Goal: Find specific page/section: Find specific page/section

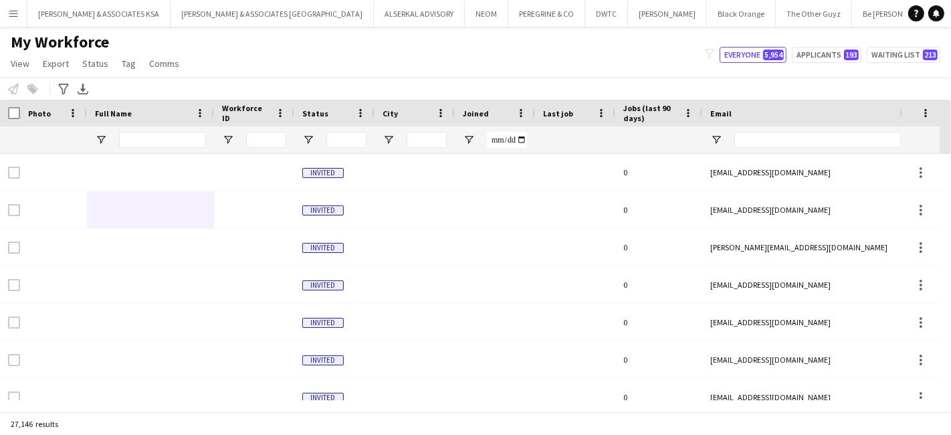
scroll to position [0, 141]
click at [791, 136] on input "Email Filter Input" at bounding box center [847, 140] width 227 height 16
click at [153, 132] on input "Full Name Filter Input" at bounding box center [162, 140] width 87 height 16
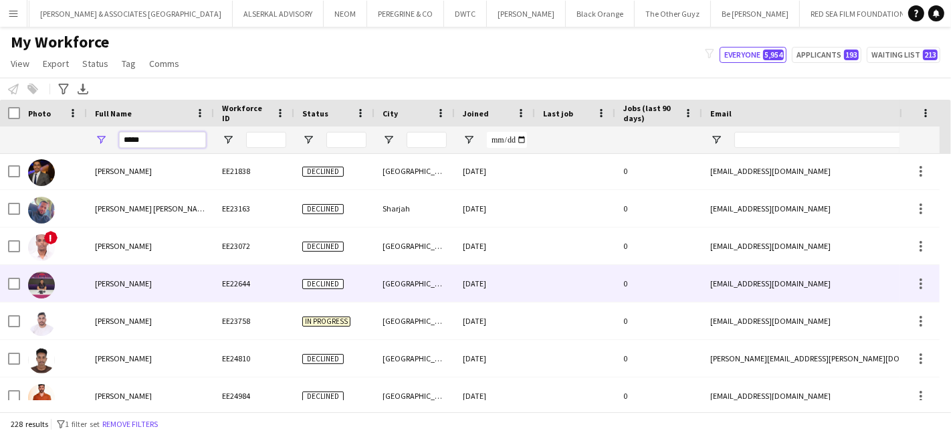
scroll to position [594, 0]
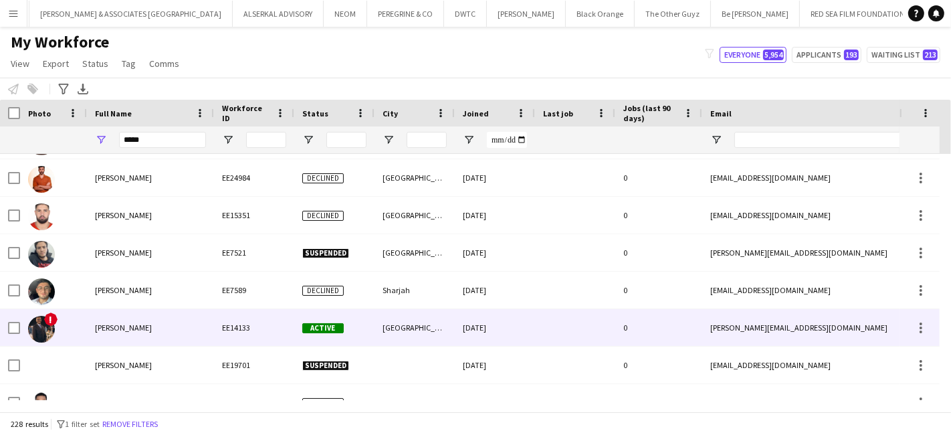
click at [128, 326] on span "[PERSON_NAME]" at bounding box center [123, 327] width 57 height 10
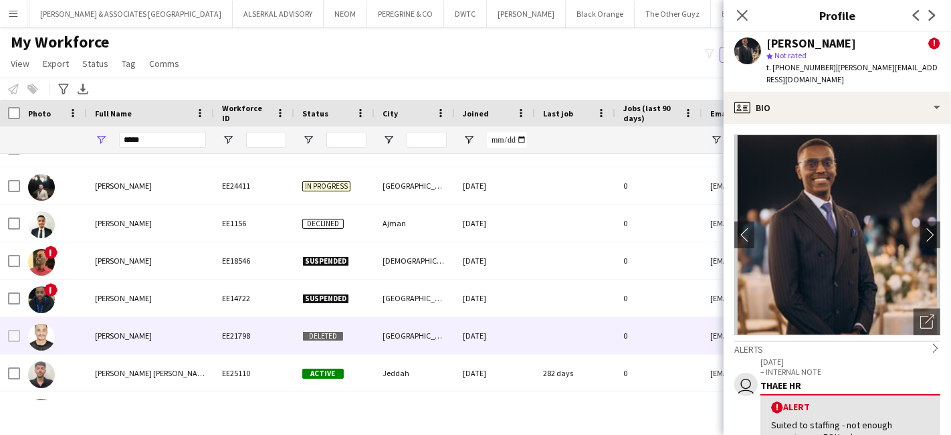
scroll to position [966, 0]
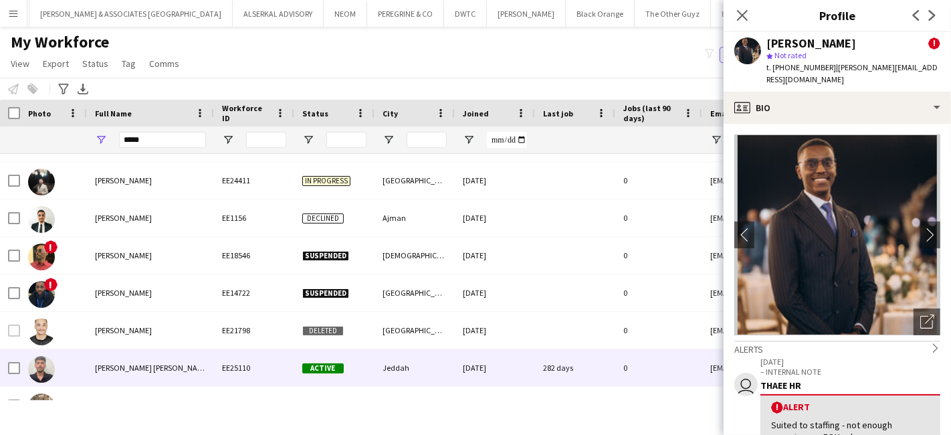
click at [141, 364] on span "[PERSON_NAME] [PERSON_NAME]" at bounding box center [152, 367] width 115 height 10
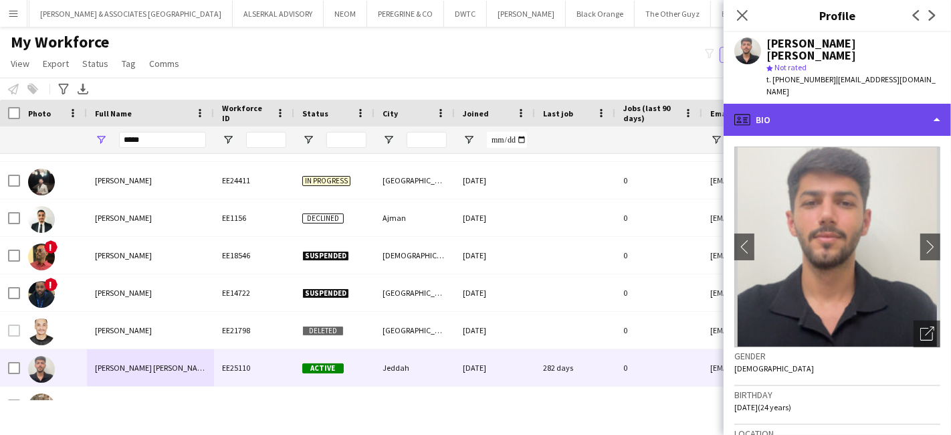
click at [805, 104] on div "profile Bio" at bounding box center [837, 120] width 227 height 32
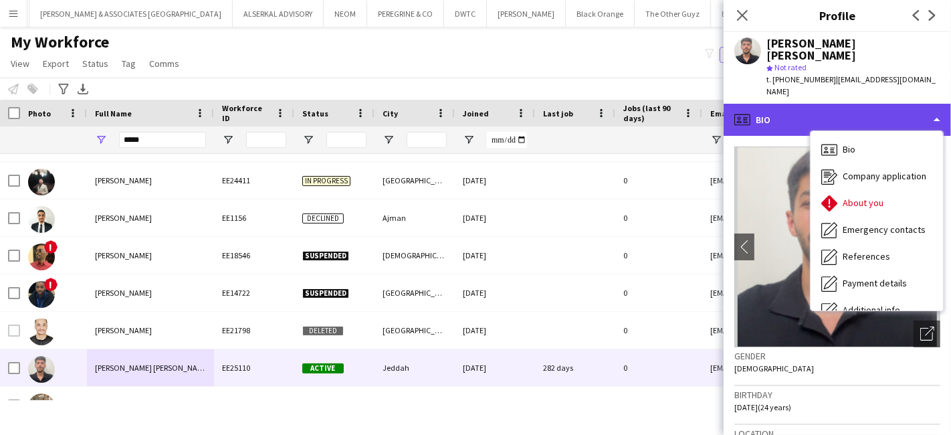
click at [833, 104] on div "profile Bio" at bounding box center [837, 120] width 227 height 32
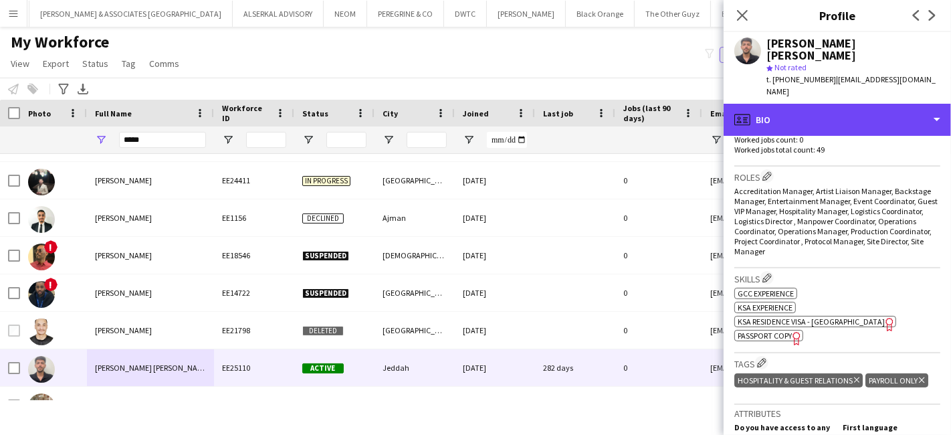
scroll to position [445, 0]
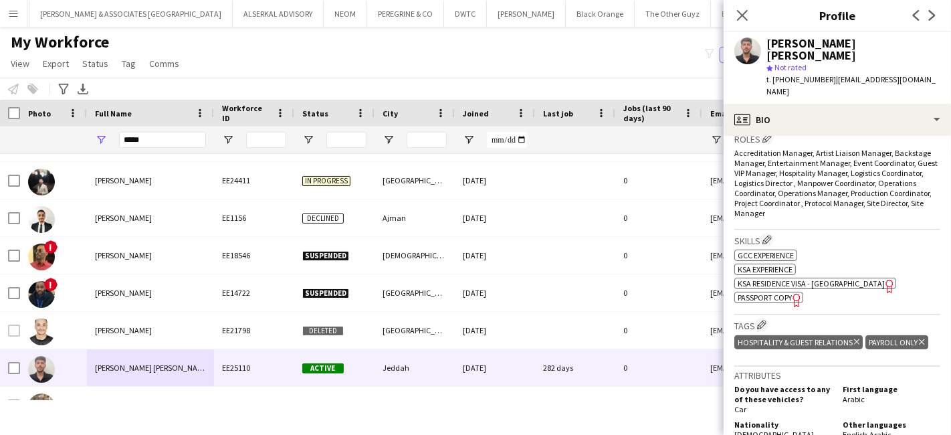
click at [794, 278] on span "KSA Residence Visa - [GEOGRAPHIC_DATA]" at bounding box center [811, 283] width 147 height 10
click at [790, 293] on icon "Freelancer has uploaded a photo validation of skill. Click to see" at bounding box center [797, 300] width 14 height 14
click at [741, 19] on icon "Close pop-in" at bounding box center [742, 15] width 13 height 13
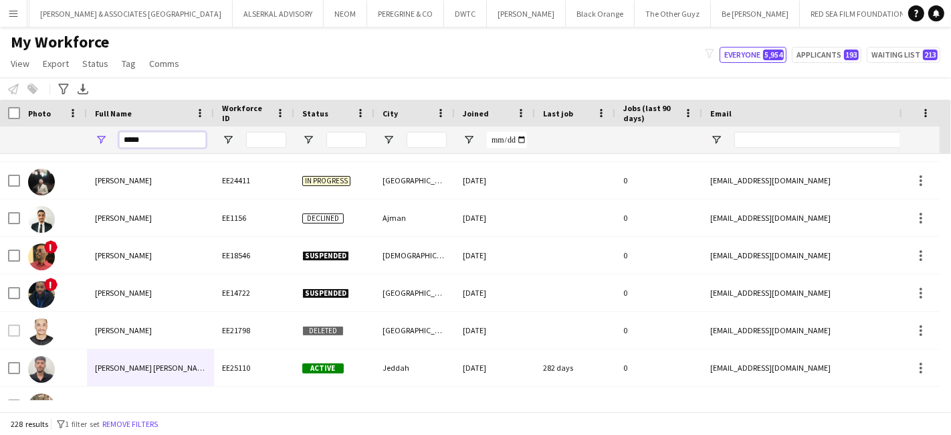
drag, startPoint x: 152, startPoint y: 135, endPoint x: 78, endPoint y: 138, distance: 74.3
click at [78, 138] on div "*****" at bounding box center [858, 139] width 1716 height 27
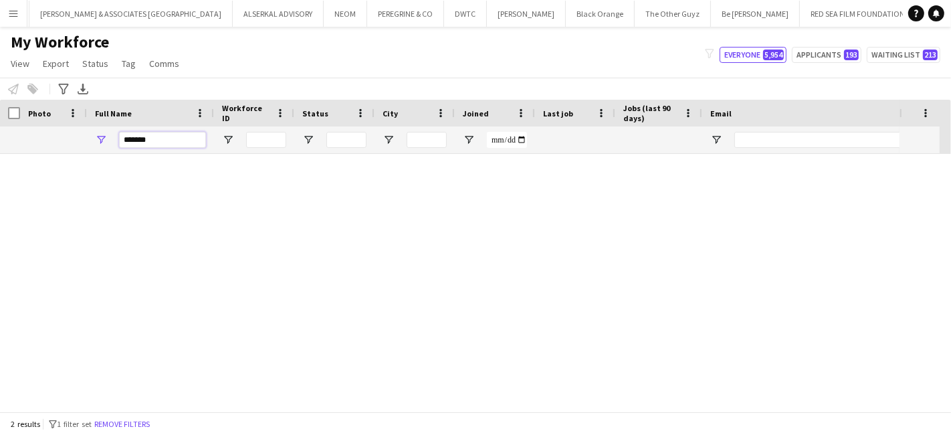
scroll to position [0, 0]
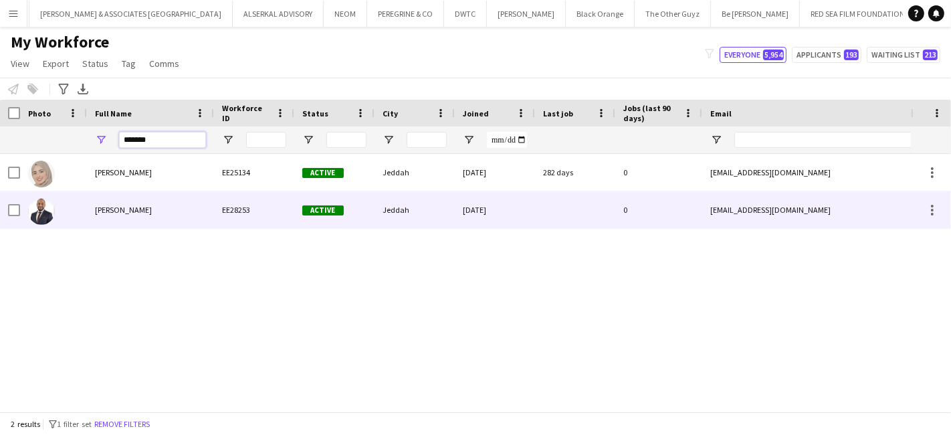
type input "*******"
click at [138, 215] on div "[PERSON_NAME]" at bounding box center [150, 209] width 127 height 37
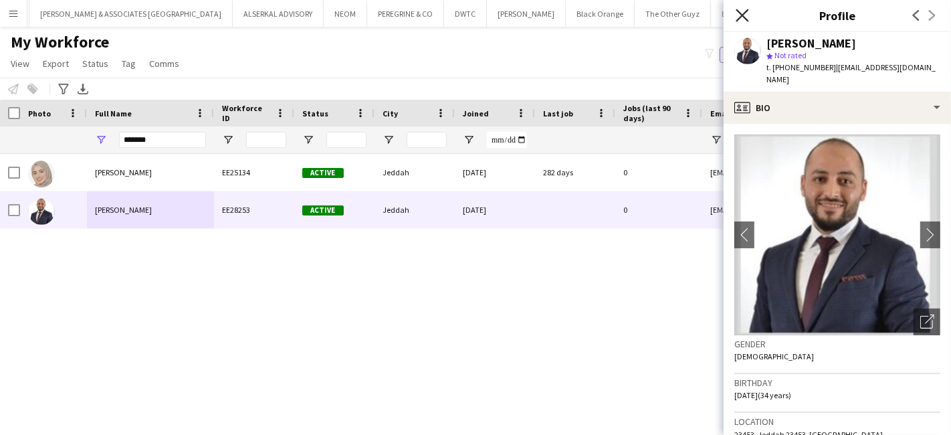
click at [742, 10] on icon "Close pop-in" at bounding box center [742, 15] width 13 height 13
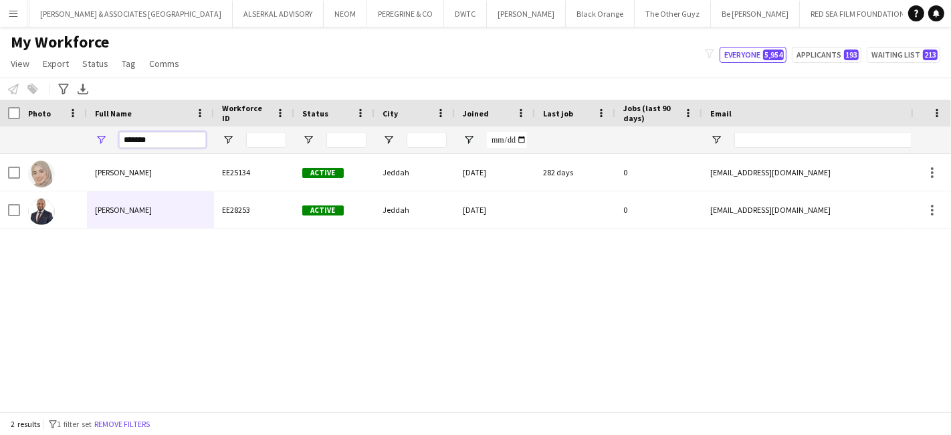
click at [49, 152] on div at bounding box center [858, 139] width 1716 height 27
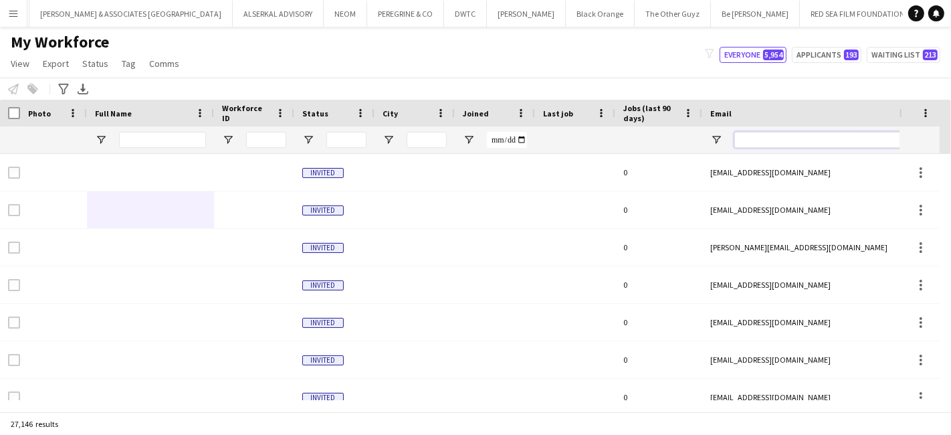
click at [743, 140] on input "Email Filter Input" at bounding box center [847, 140] width 227 height 16
paste input "**********"
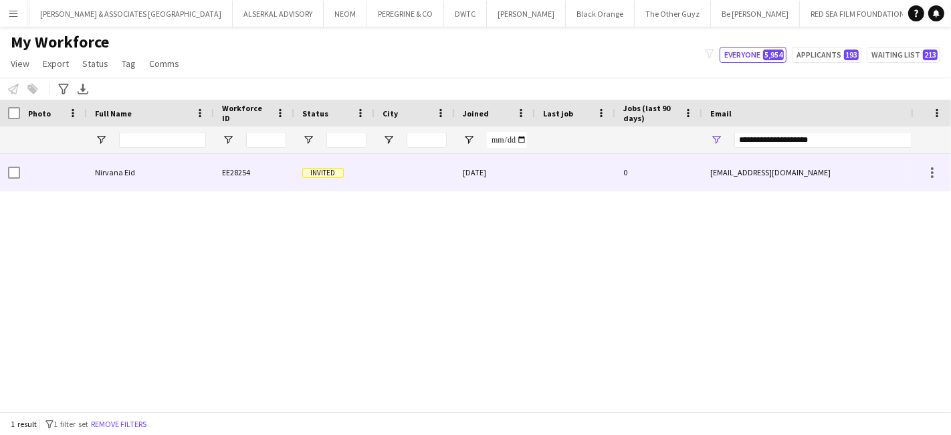
click at [154, 173] on div "Nirvana Eid" at bounding box center [150, 172] width 127 height 37
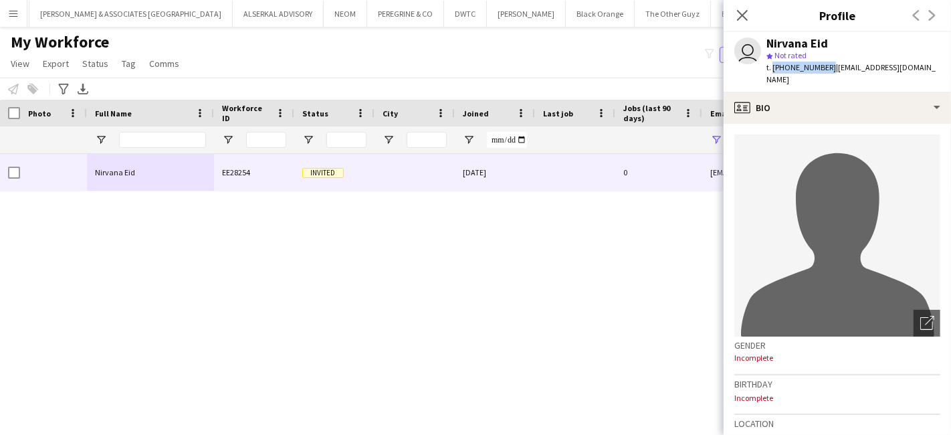
drag, startPoint x: 825, startPoint y: 66, endPoint x: 771, endPoint y: 70, distance: 53.6
click at [771, 70] on span "t. [PHONE_NUMBER]" at bounding box center [801, 67] width 70 height 10
copy span "[PHONE_NUMBER]"
click at [734, 14] on div "Close pop-in" at bounding box center [742, 15] width 37 height 31
click at [746, 11] on icon at bounding box center [742, 15] width 13 height 13
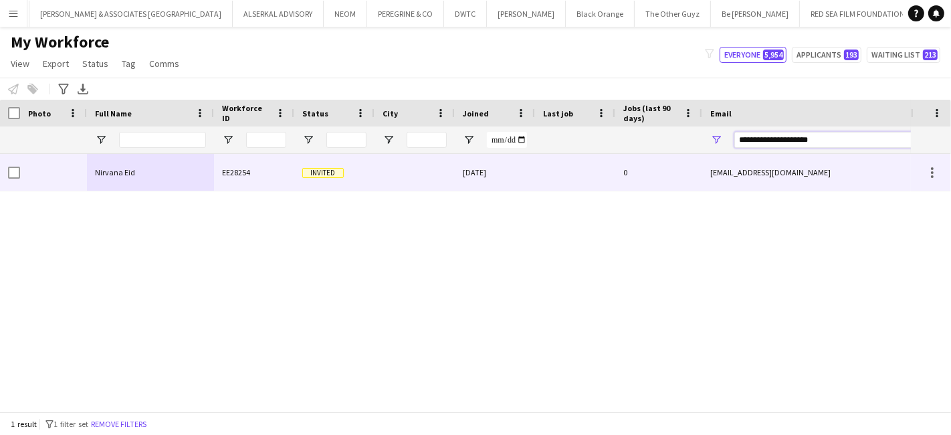
drag, startPoint x: 815, startPoint y: 146, endPoint x: 660, endPoint y: 160, distance: 155.8
click at [660, 160] on div "Workforce Details Jobs (last 90 days) Email Phone" at bounding box center [475, 256] width 951 height 312
paste input "Email Filter Input"
type input "**********"
click at [187, 176] on div at bounding box center [150, 172] width 127 height 37
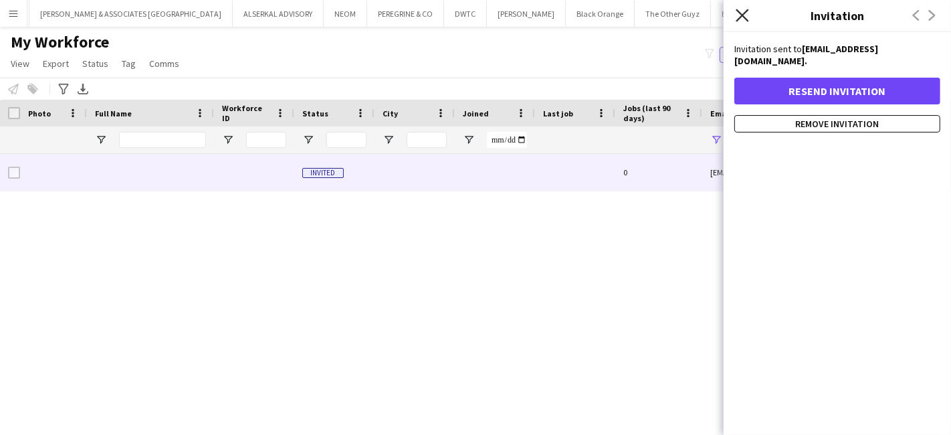
click at [740, 14] on icon "Close pop-in" at bounding box center [742, 15] width 13 height 13
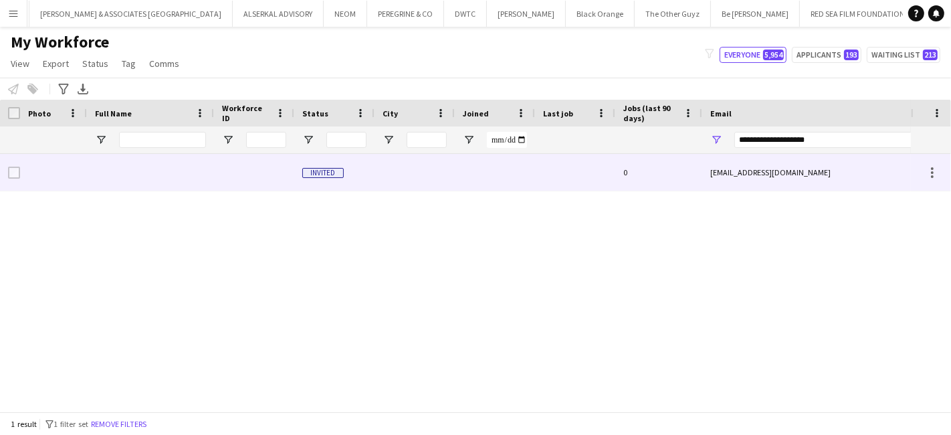
click at [5, 167] on div at bounding box center [10, 172] width 20 height 37
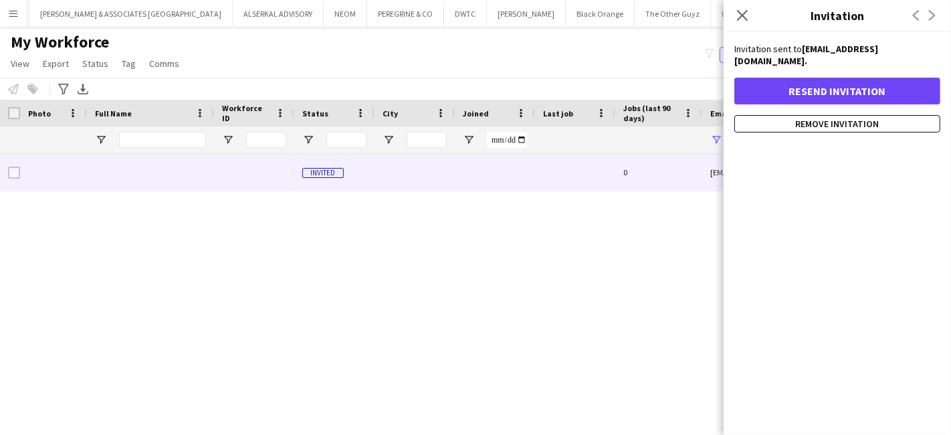
click at [741, 7] on div "Close pop-in" at bounding box center [742, 15] width 37 height 31
click at [746, 15] on icon "Close pop-in" at bounding box center [742, 15] width 13 height 13
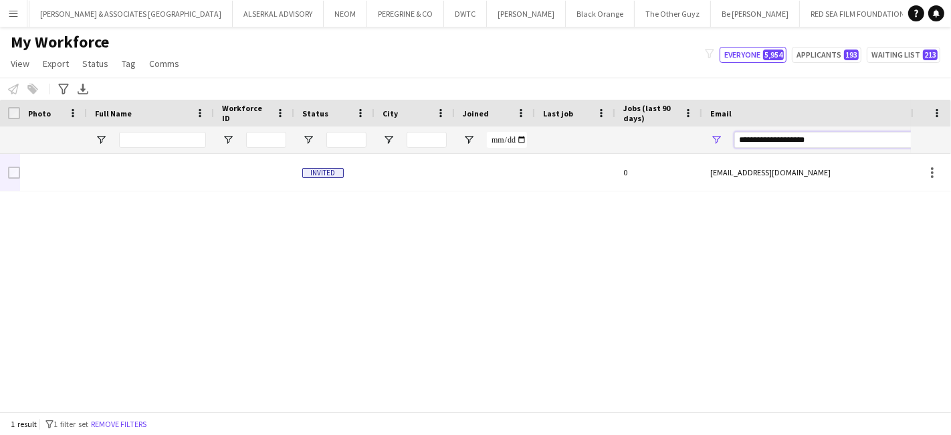
drag, startPoint x: 837, startPoint y: 140, endPoint x: 598, endPoint y: 150, distance: 238.9
click at [598, 150] on div "**********" at bounding box center [858, 139] width 1716 height 27
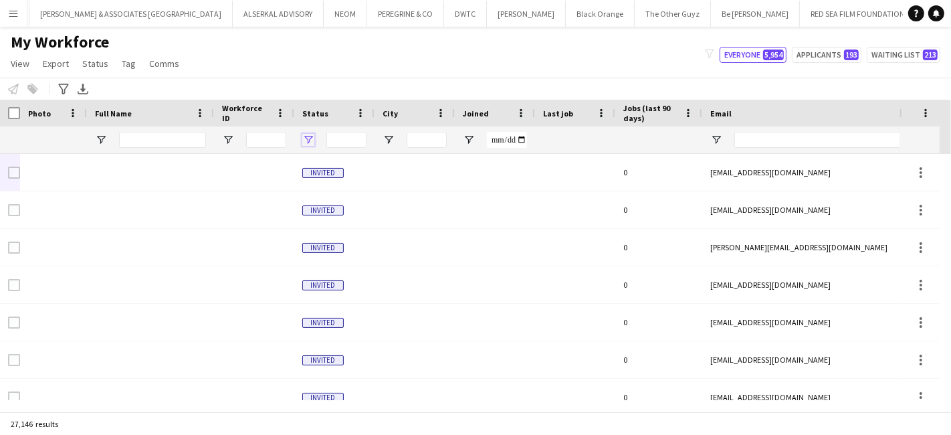
click at [308, 138] on span "Open Filter Menu" at bounding box center [308, 140] width 12 height 12
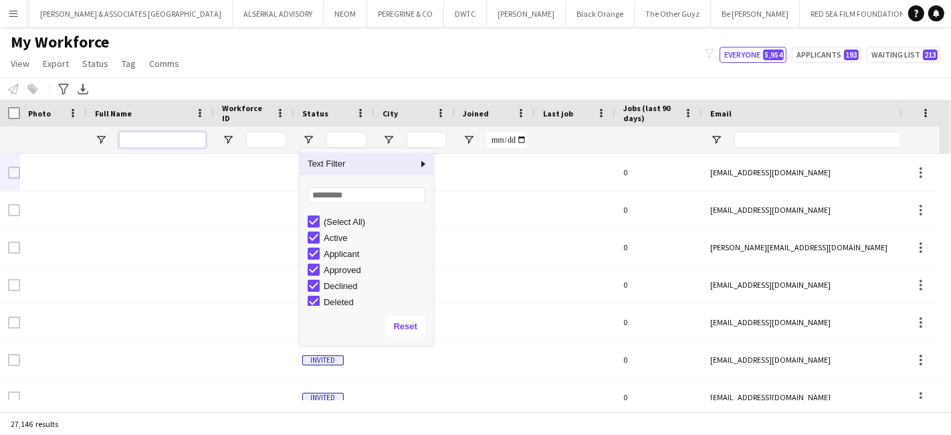
click at [154, 139] on input "Full Name Filter Input" at bounding box center [162, 140] width 87 height 16
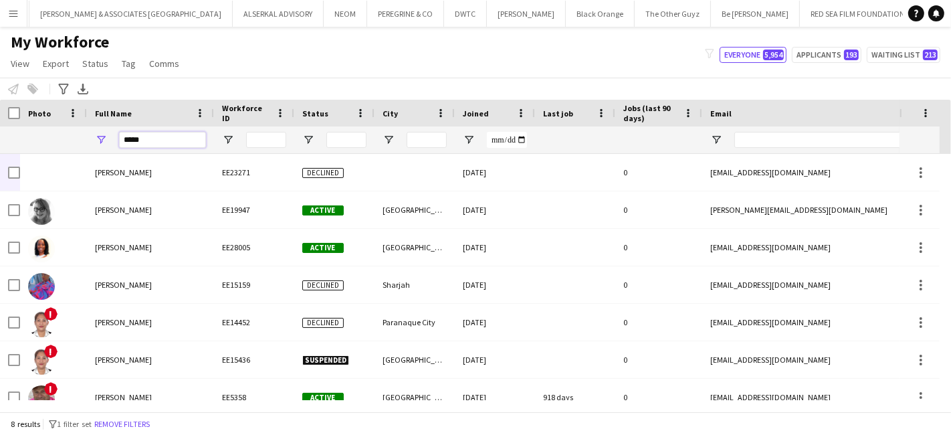
type input "****"
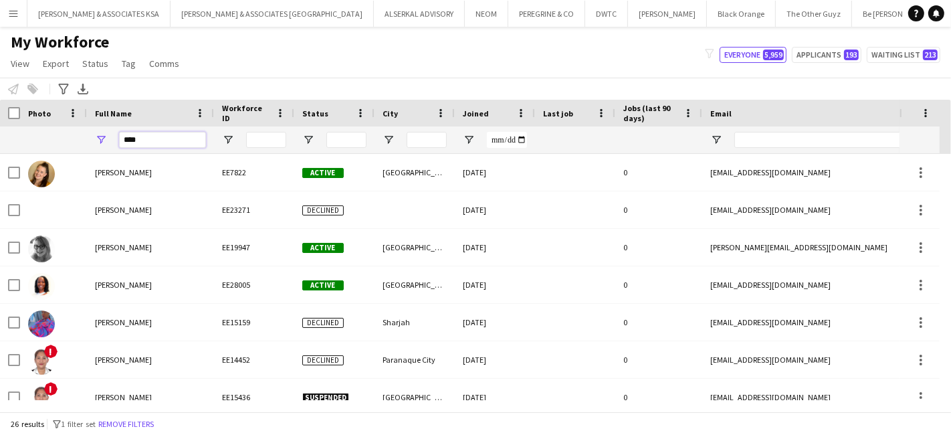
click at [185, 136] on input "****" at bounding box center [162, 140] width 87 height 16
type input "*"
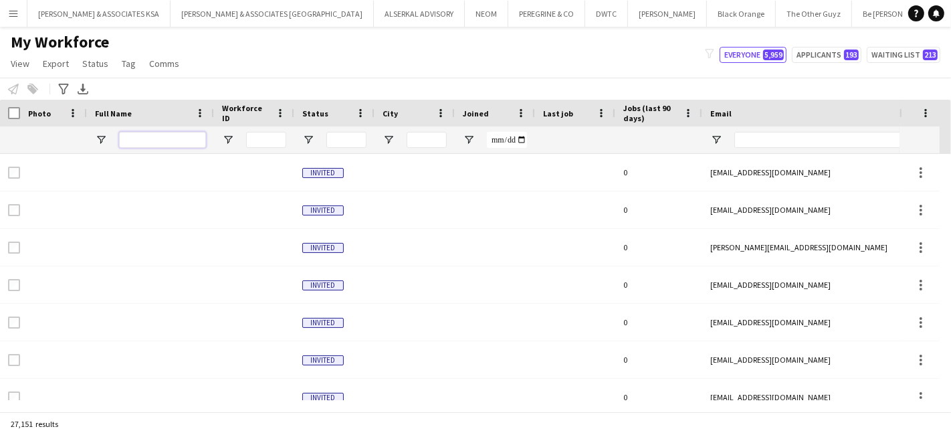
paste input "**********"
click at [187, 147] on input "**********" at bounding box center [162, 140] width 87 height 16
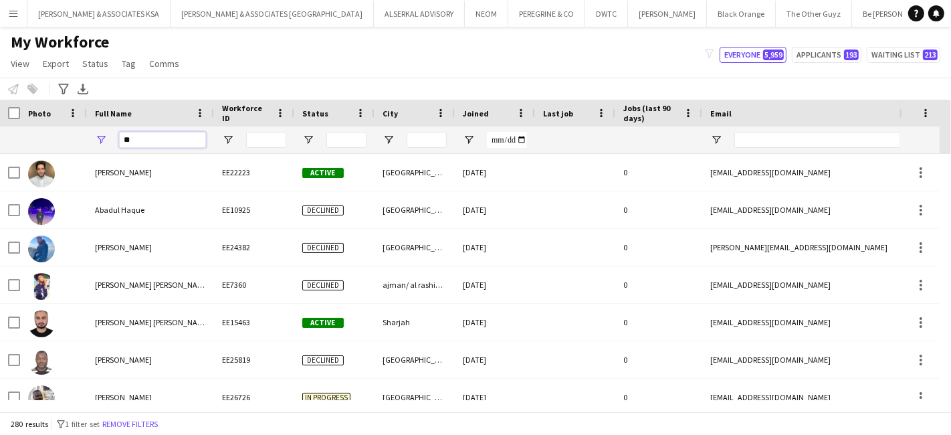
type input "*"
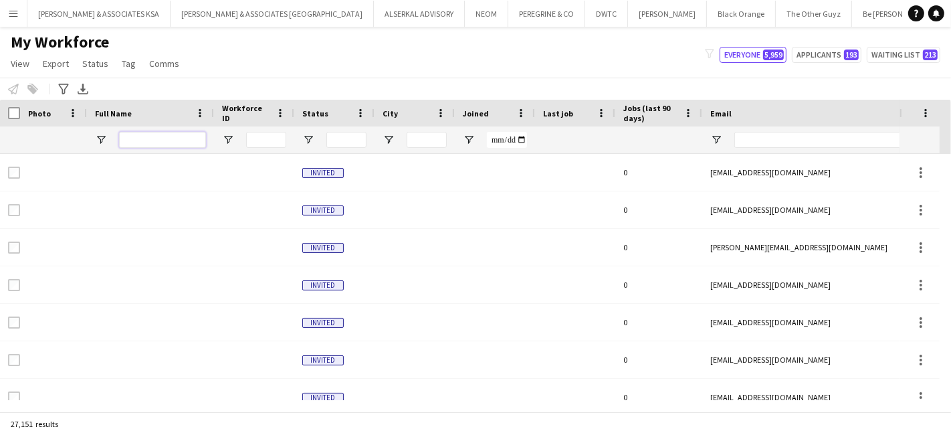
click at [168, 138] on input "Full Name Filter Input" at bounding box center [162, 140] width 87 height 16
paste input "*****"
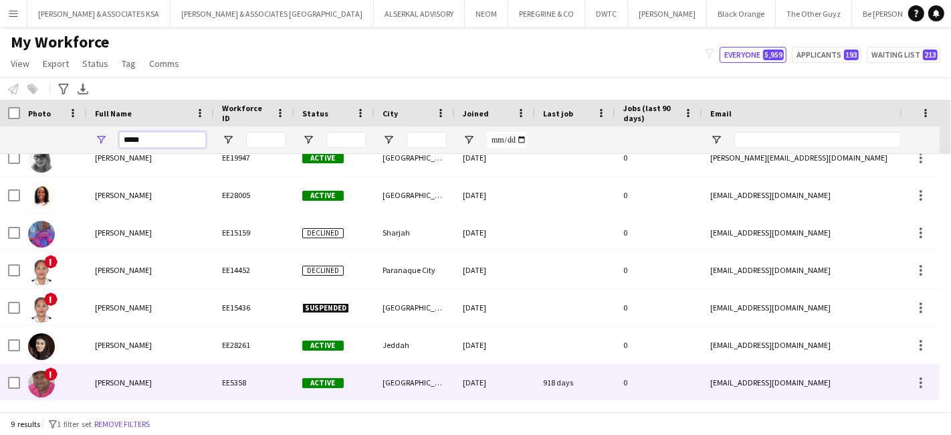
scroll to position [74, 0]
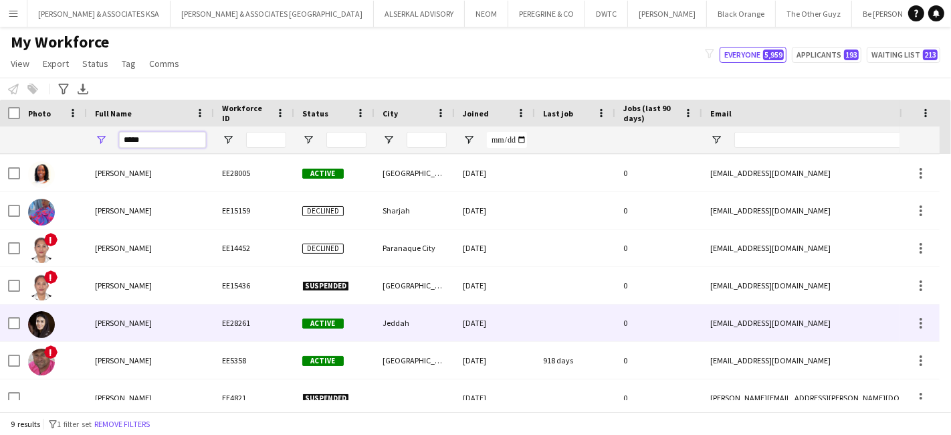
type input "*****"
click at [134, 316] on div "Annie Wahab" at bounding box center [150, 322] width 127 height 37
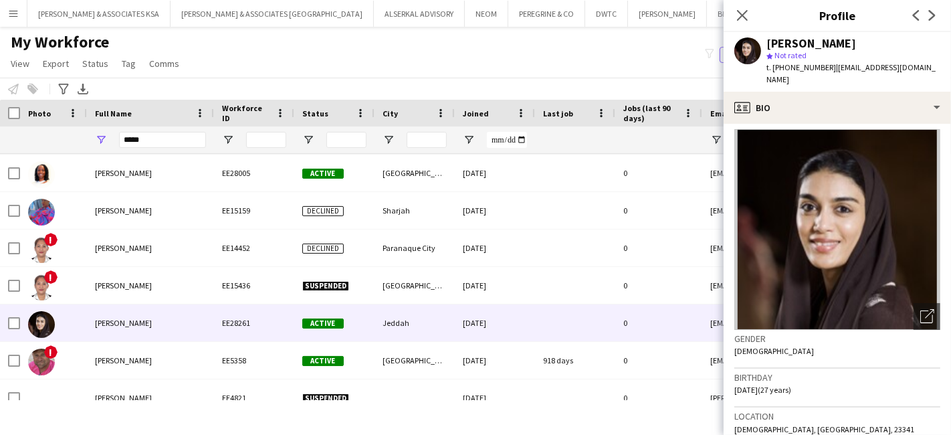
scroll to position [0, 0]
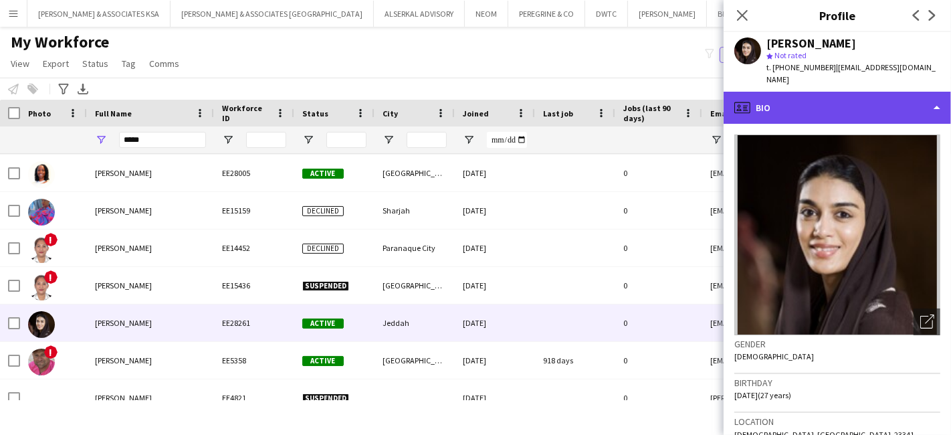
click at [796, 92] on div "profile Bio" at bounding box center [837, 108] width 227 height 32
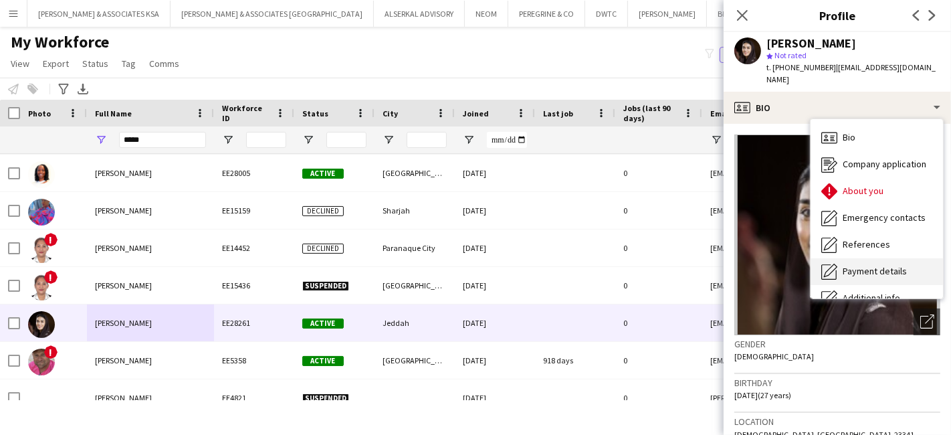
click at [849, 258] on div "Payment details Payment details" at bounding box center [876, 271] width 132 height 27
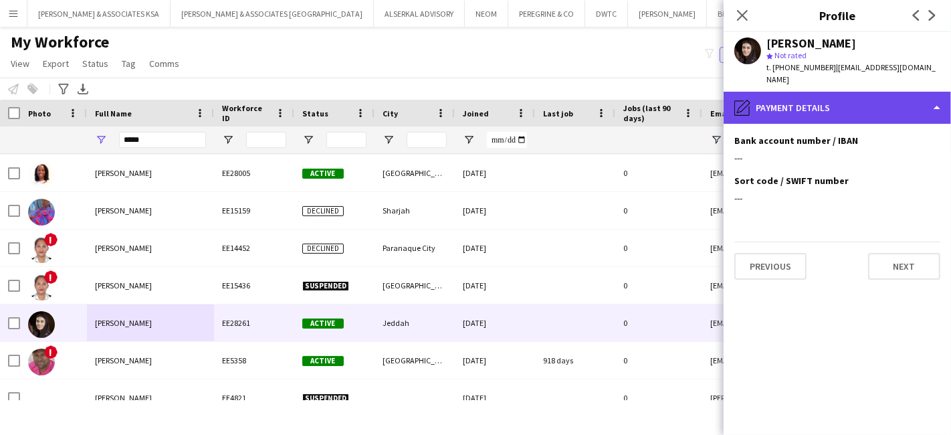
click at [767, 92] on div "pencil4 Payment details" at bounding box center [837, 108] width 227 height 32
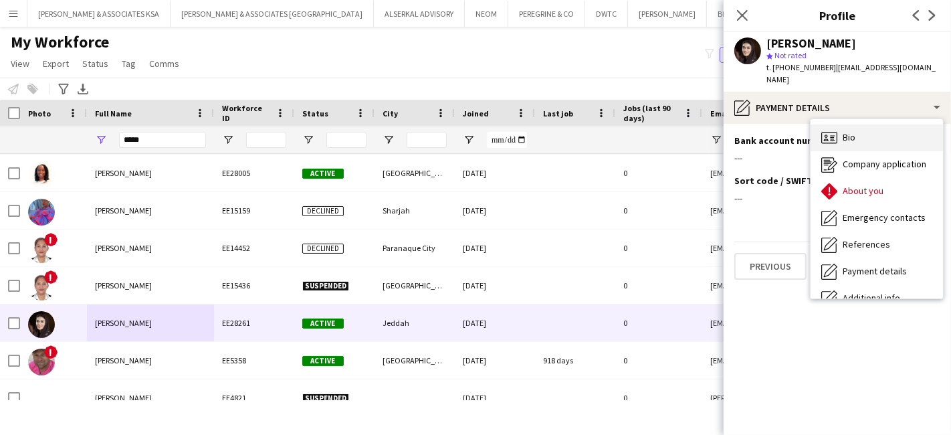
click at [826, 138] on icon at bounding box center [825, 139] width 5 height 3
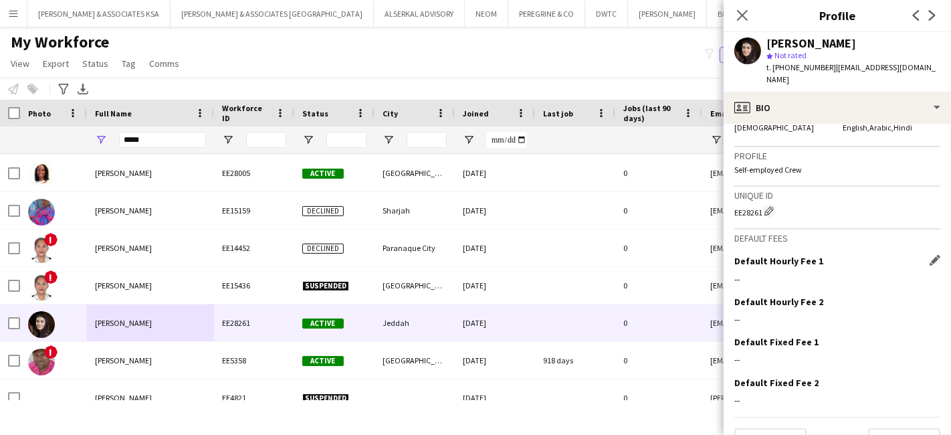
scroll to position [627, 0]
